Goal: Task Accomplishment & Management: Use online tool/utility

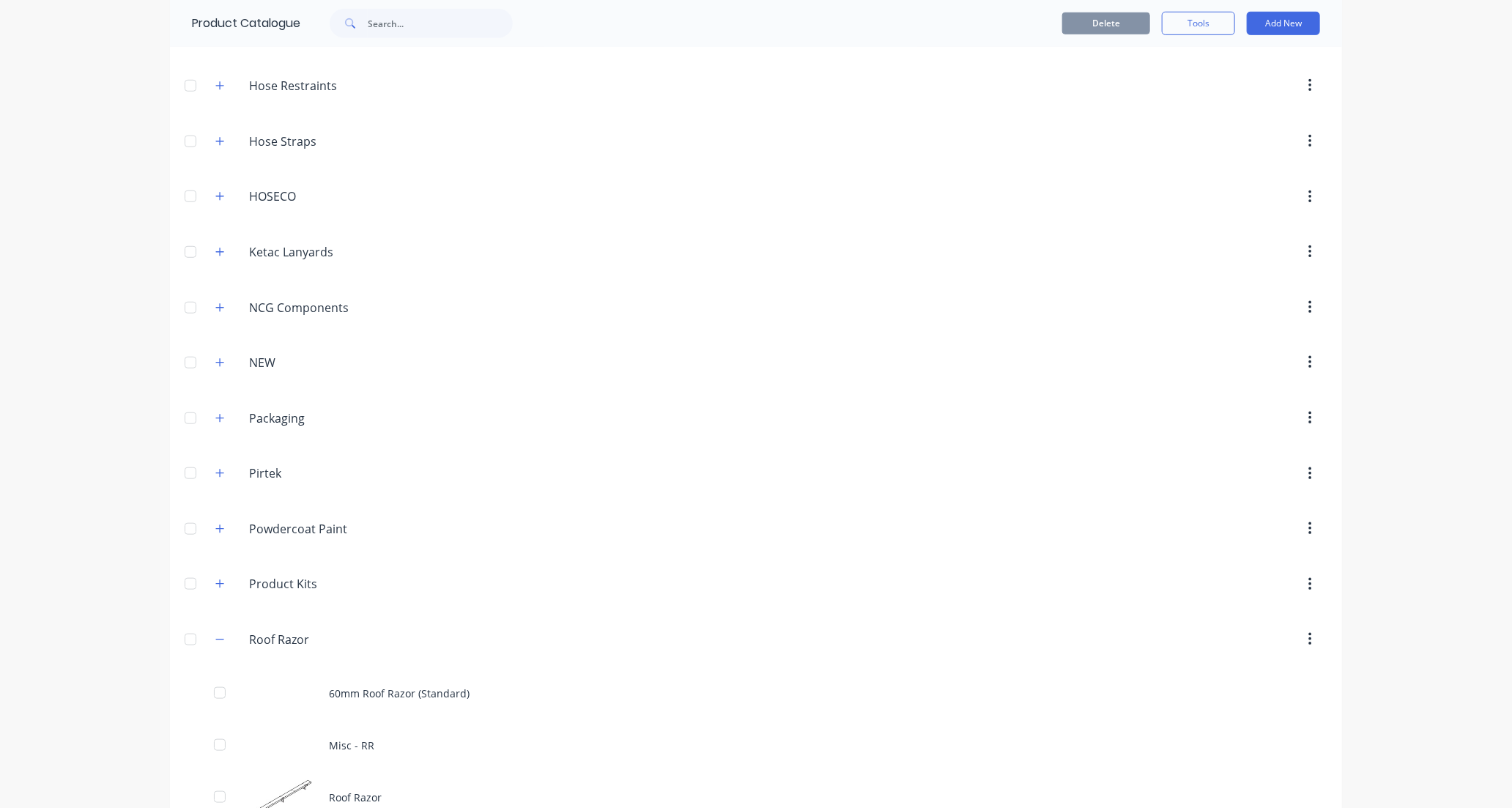
scroll to position [895, 0]
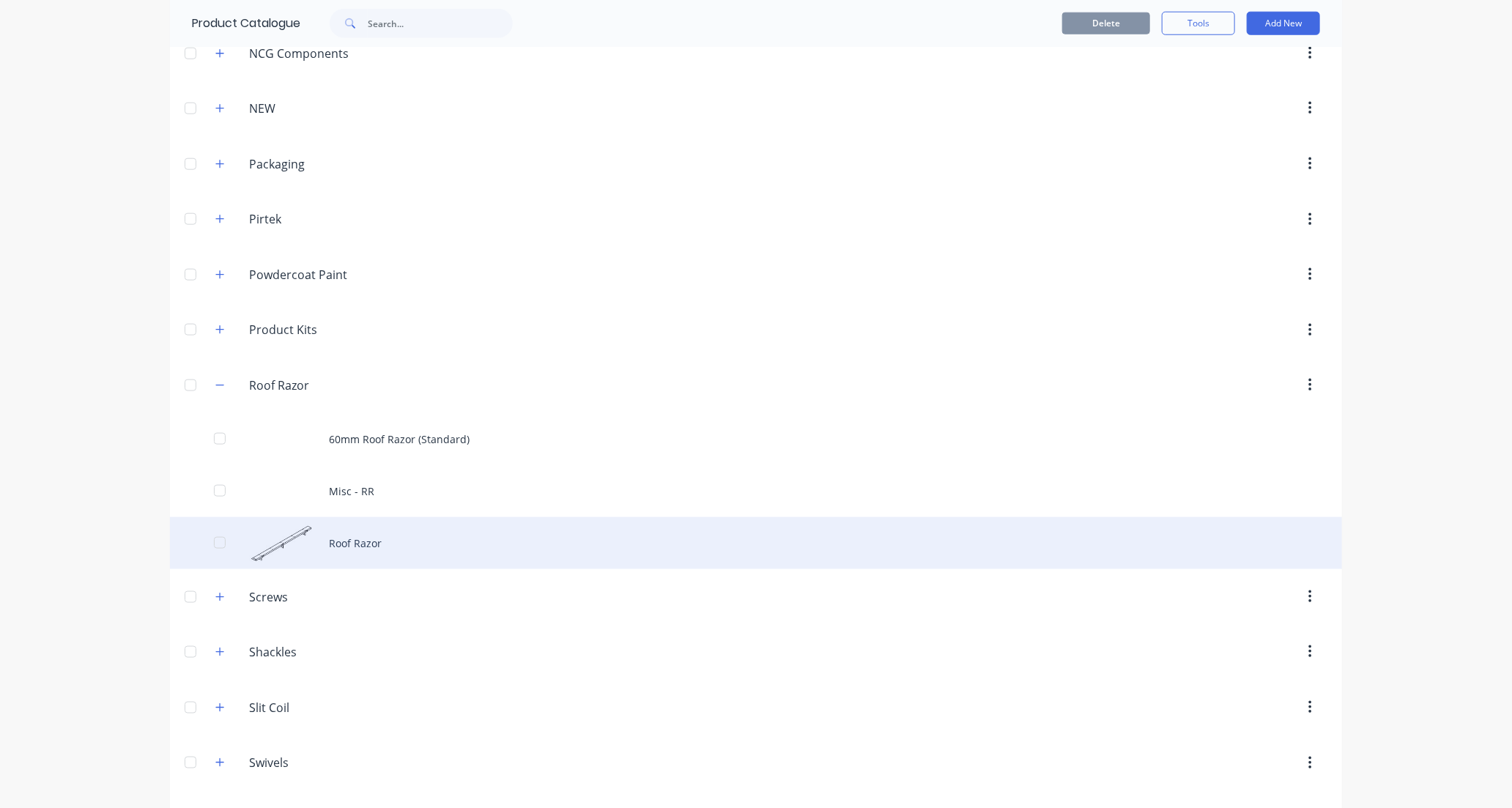
click at [473, 561] on div "Roof Razor" at bounding box center [756, 543] width 1172 height 52
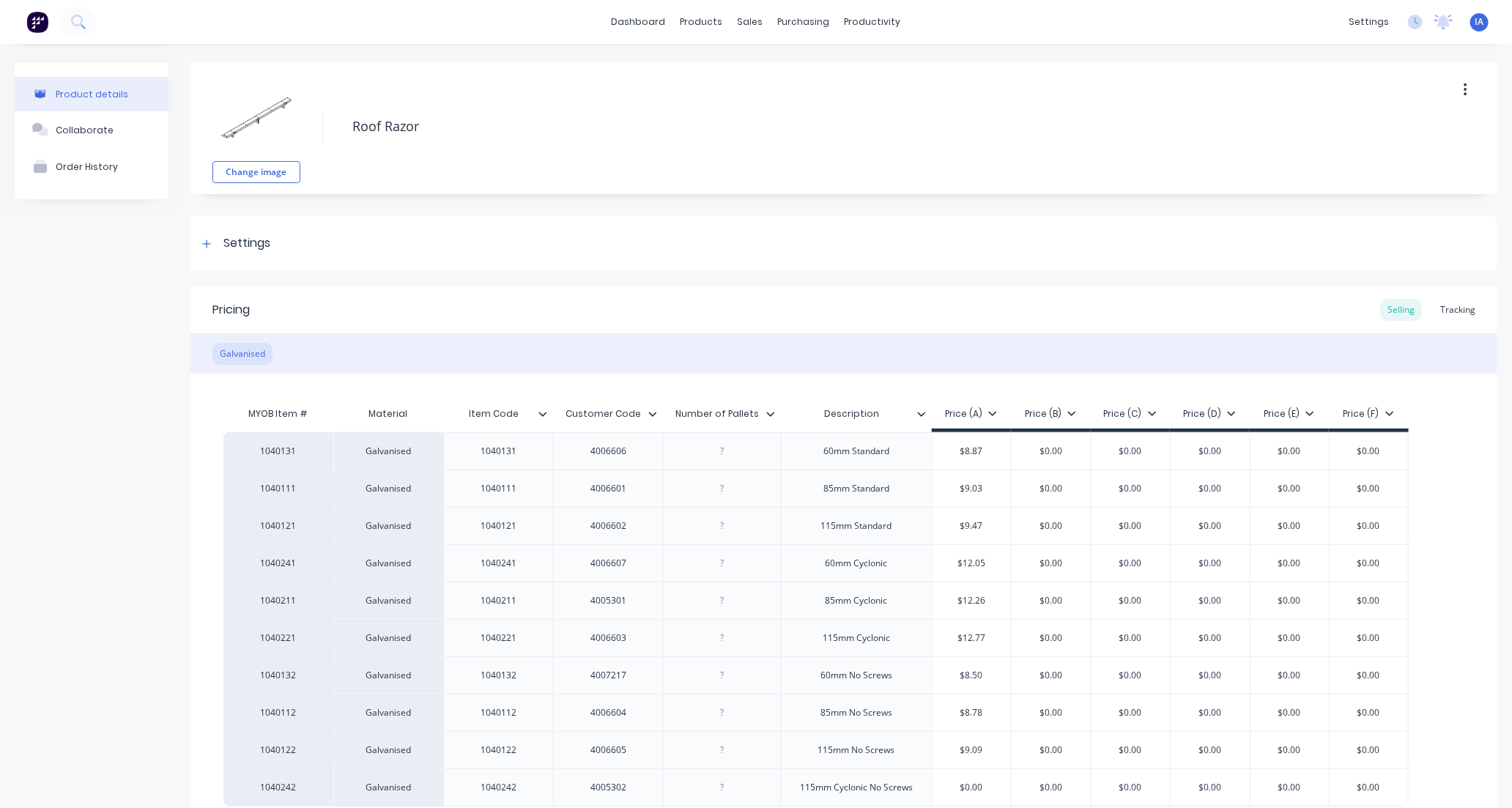
type textarea "x"
click at [1445, 309] on div "Tracking" at bounding box center [1457, 309] width 50 height 22
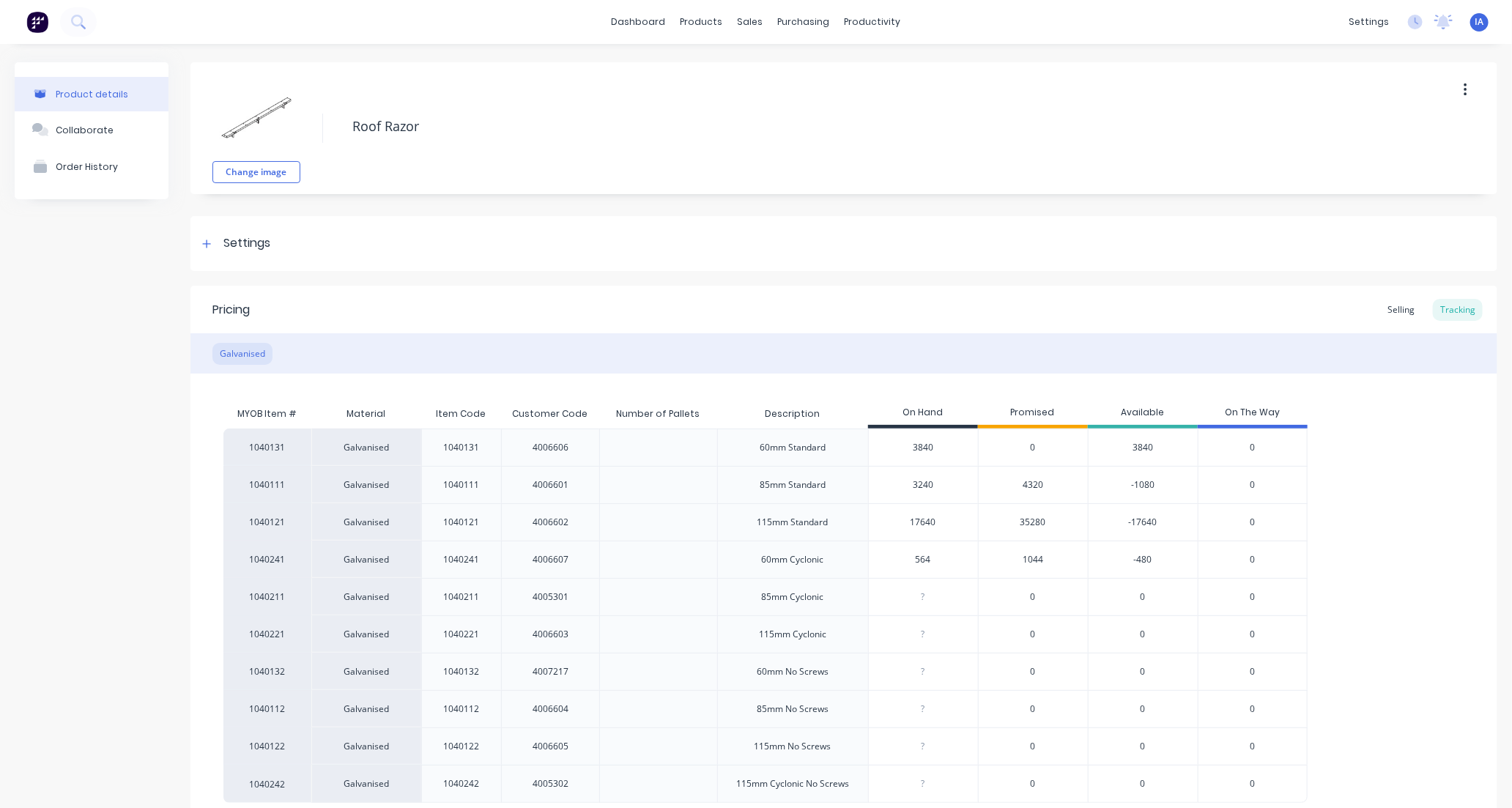
click at [918, 524] on input "17640" at bounding box center [923, 522] width 109 height 13
click at [918, 520] on input "17640" at bounding box center [923, 522] width 109 height 13
click at [913, 522] on input "17640" at bounding box center [923, 522] width 109 height 13
type input "1"
type textarea "x"
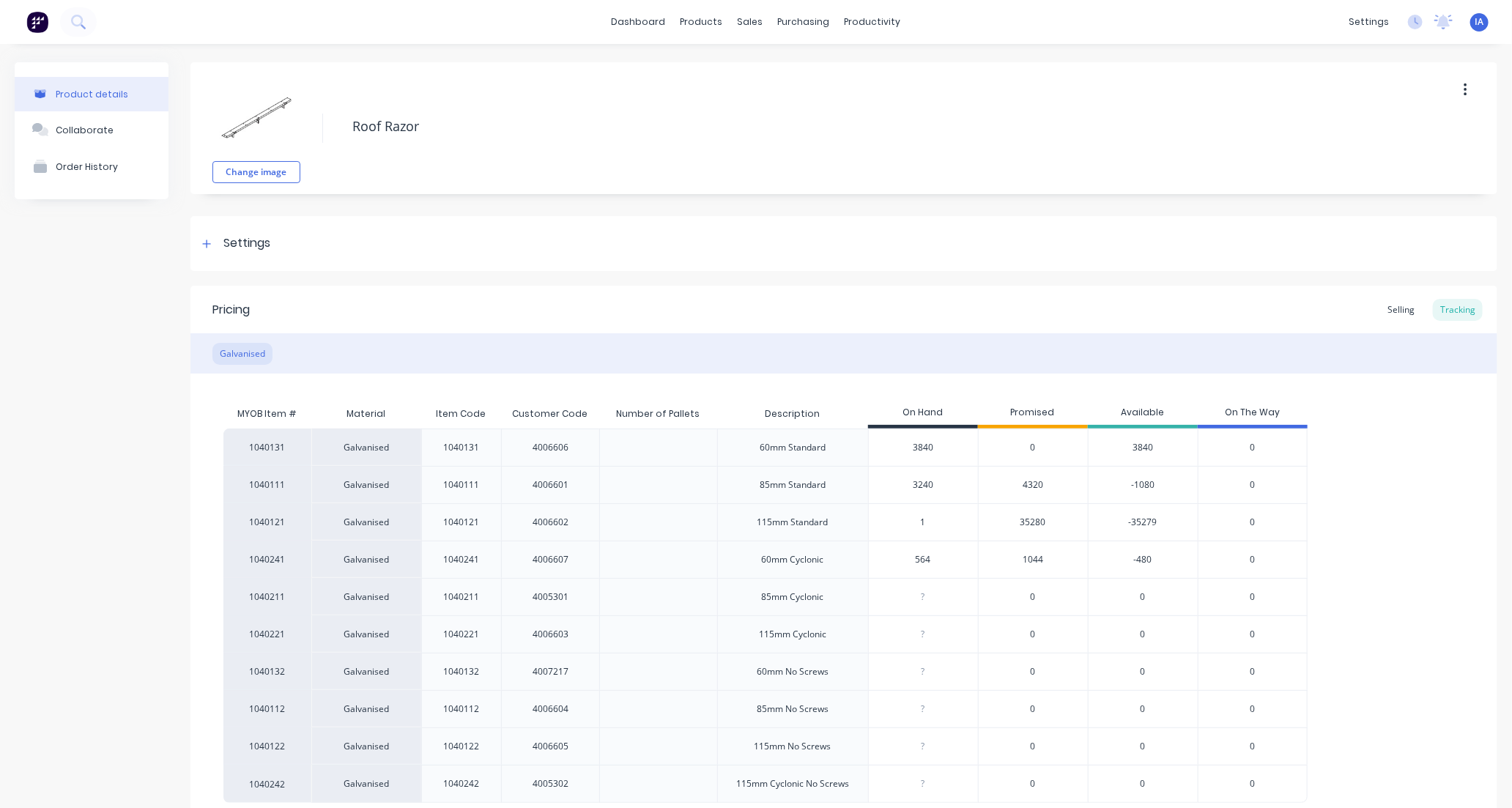
type input "18"
type textarea "x"
type input "18360"
type textarea "x"
type input "18360"
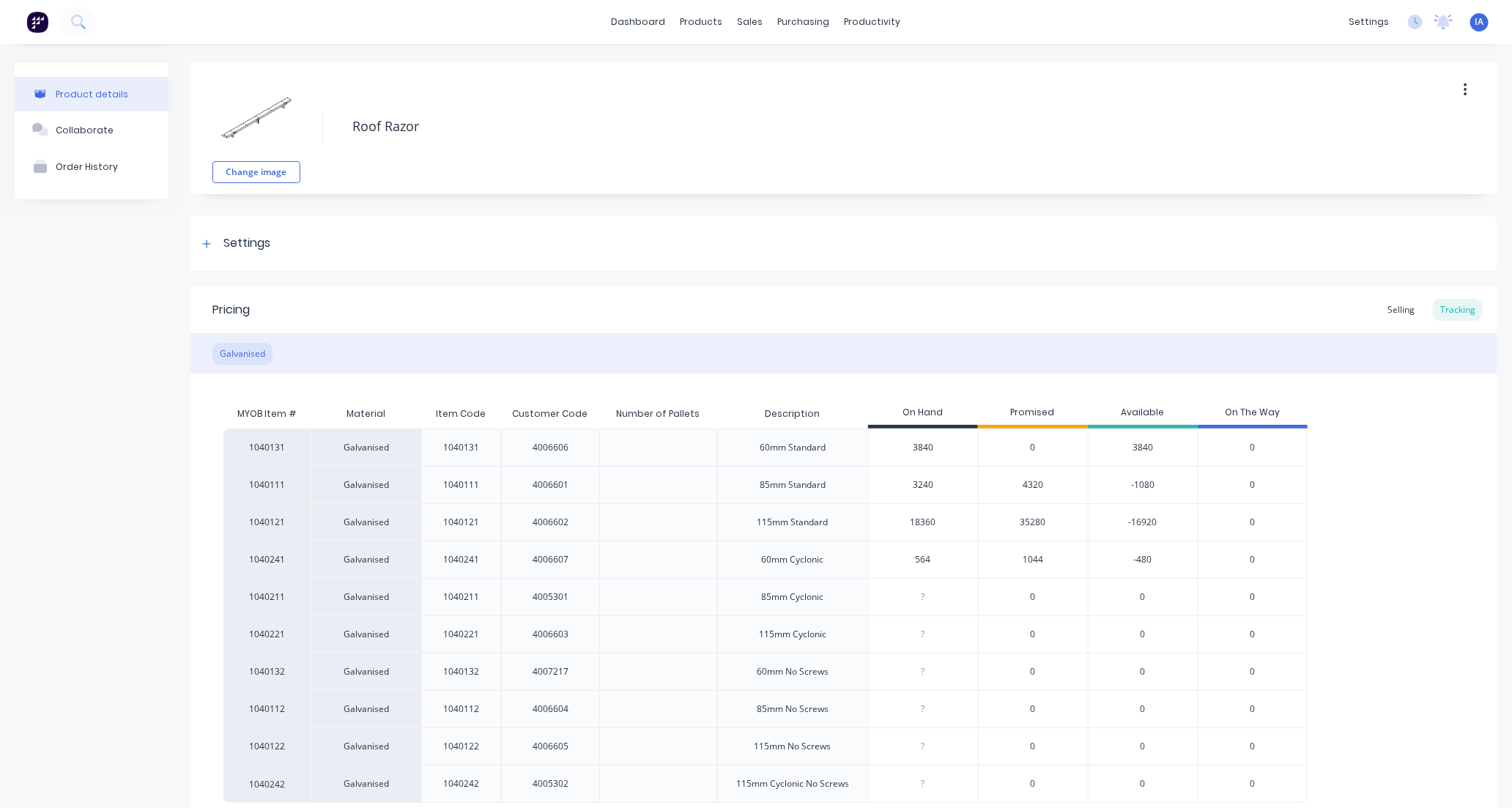
click at [1358, 549] on div "1040131 Galvanised 1040131 4006606 60mm Standard 3840 0 3840 0 1040111 Galvanis…" at bounding box center [844, 615] width 1241 height 374
click at [1358, 547] on div "1040131 Galvanised 1040131 4006606 60mm Standard 3840 0 3840 0 1040111 Galvanis…" at bounding box center [844, 615] width 1241 height 374
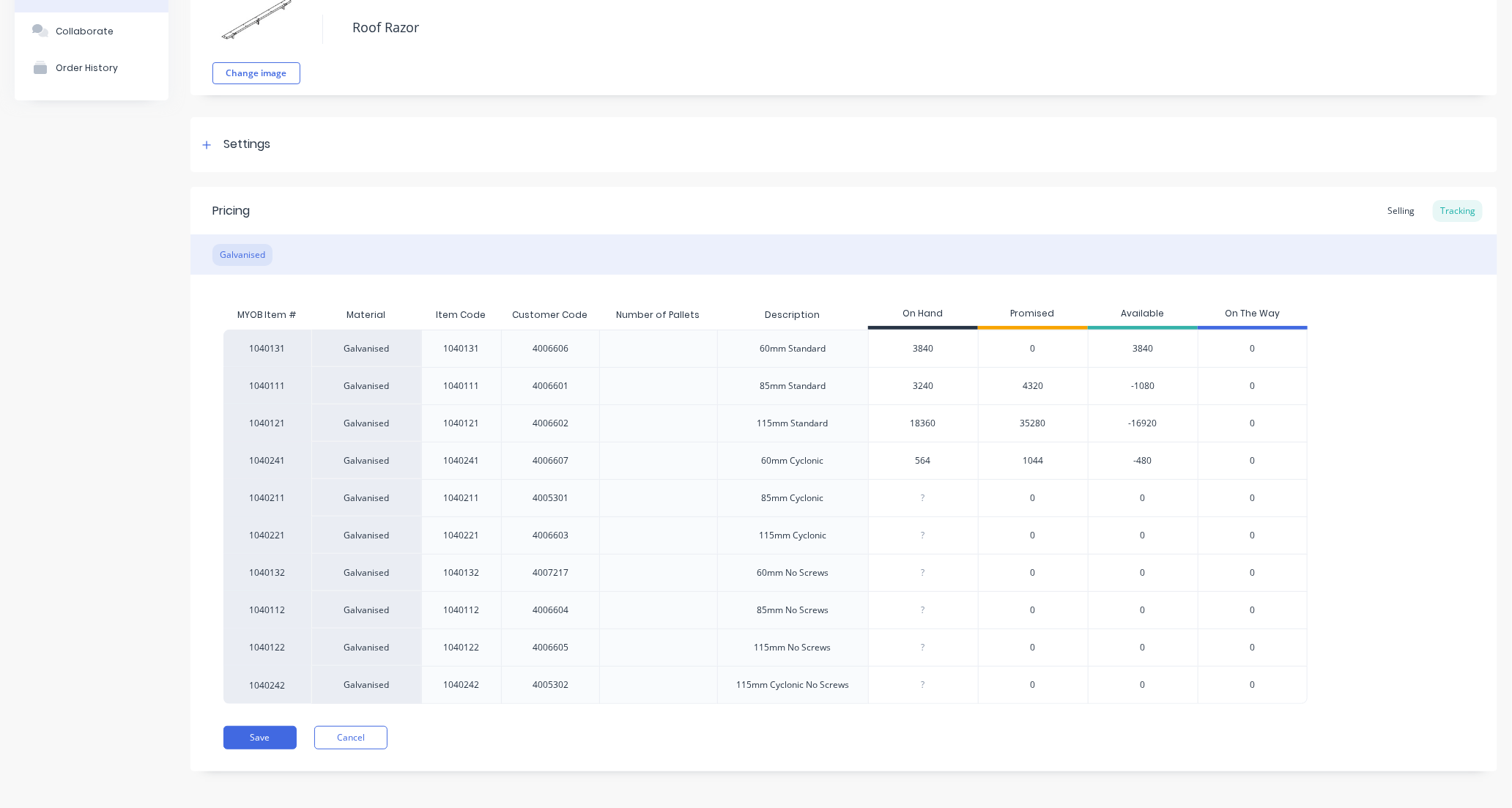
scroll to position [104, 0]
click at [252, 731] on button "Save" at bounding box center [260, 733] width 73 height 24
type textarea "x"
